Goal: Find specific page/section: Find specific page/section

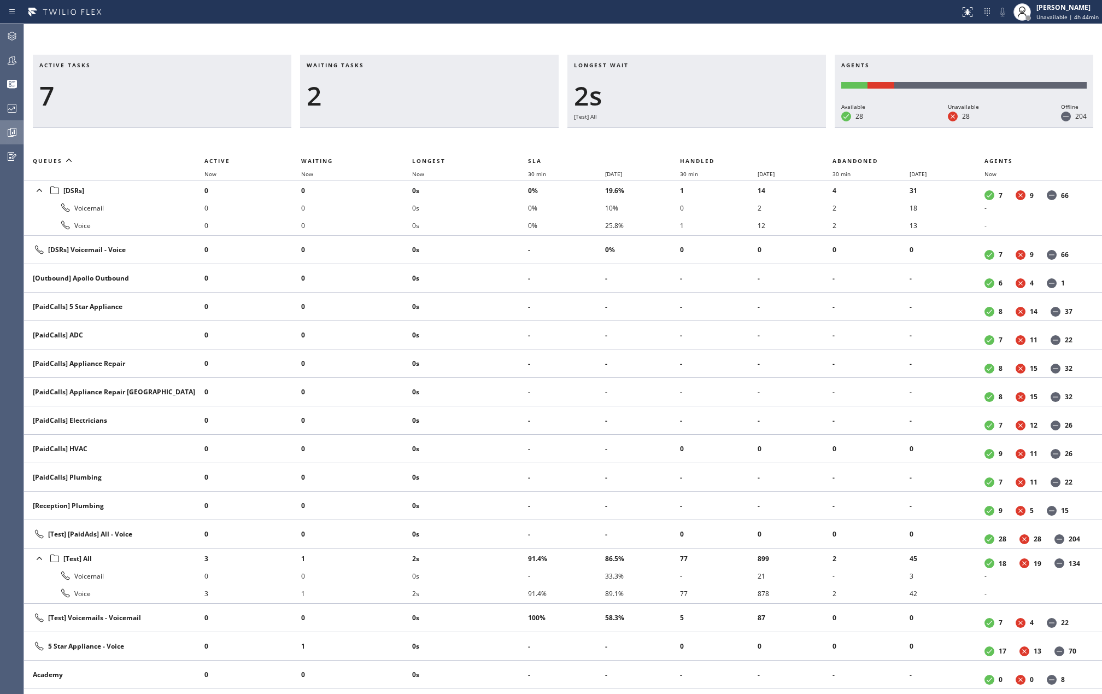
click at [11, 126] on icon at bounding box center [11, 132] width 13 height 13
